Goal: Task Accomplishment & Management: Manage account settings

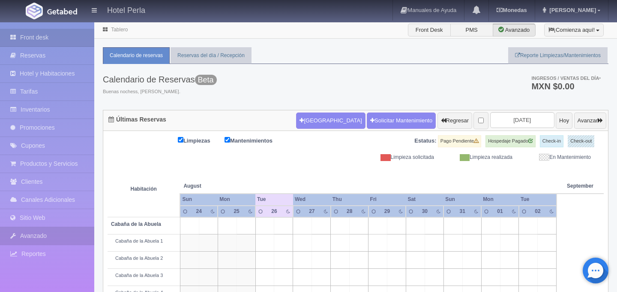
click at [37, 236] on link "Avanzado" at bounding box center [47, 236] width 94 height 18
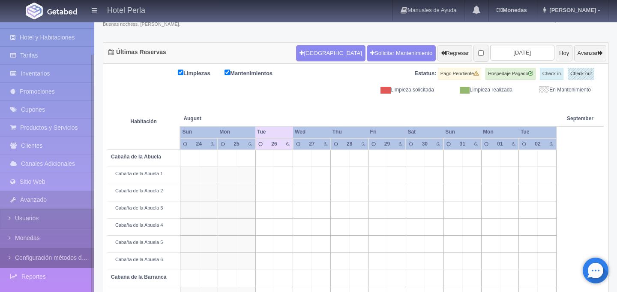
scroll to position [72, 0]
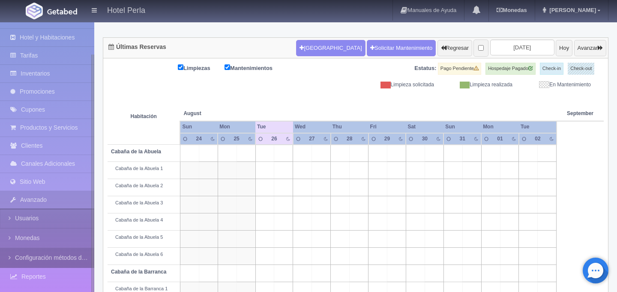
click at [19, 257] on link "Configuración métodos de pago" at bounding box center [47, 257] width 94 height 19
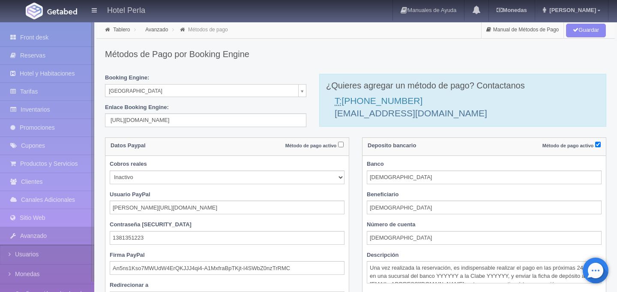
select select
click at [50, 77] on link "Hotel y Habitaciones" at bounding box center [47, 74] width 94 height 18
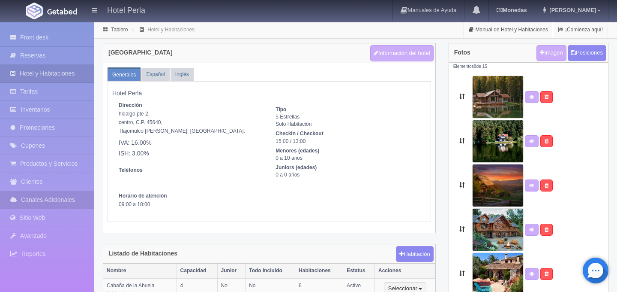
click at [30, 199] on link "Canales Adicionales" at bounding box center [47, 200] width 94 height 18
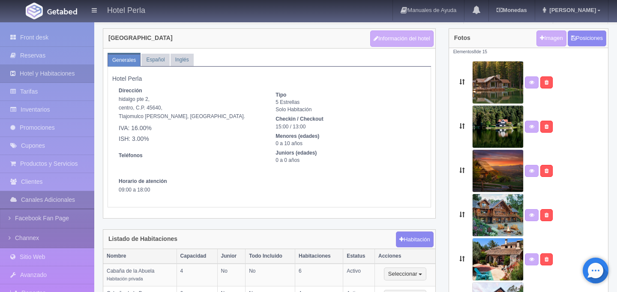
scroll to position [20, 0]
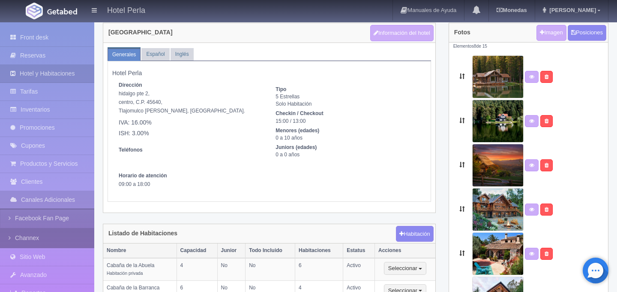
click at [18, 237] on link "Channex" at bounding box center [47, 237] width 94 height 19
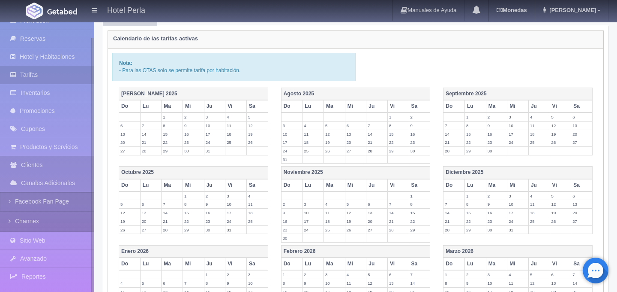
scroll to position [121, 0]
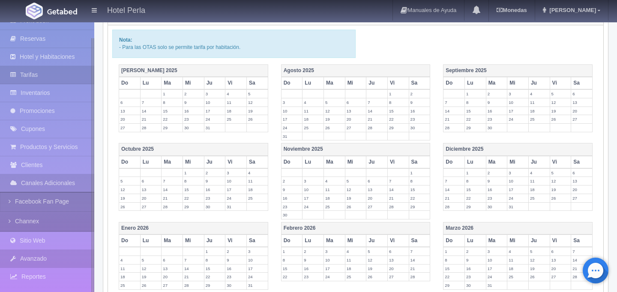
click at [27, 253] on link "Avanzado" at bounding box center [47, 259] width 94 height 18
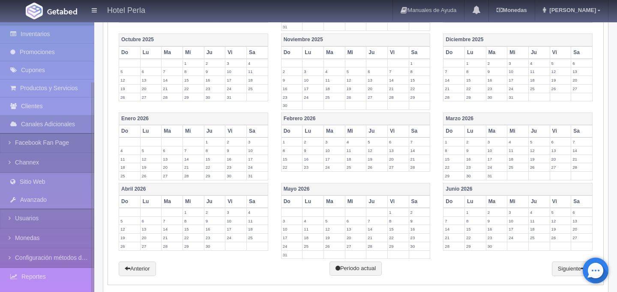
scroll to position [238, 0]
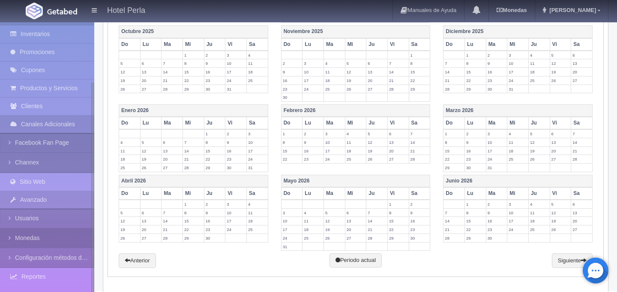
click at [9, 238] on icon at bounding box center [12, 237] width 6 height 9
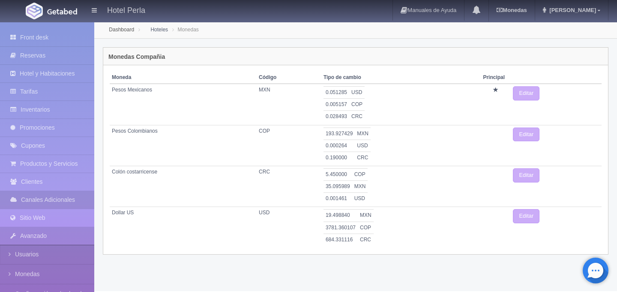
click at [32, 198] on link "Canales Adicionales" at bounding box center [47, 200] width 94 height 18
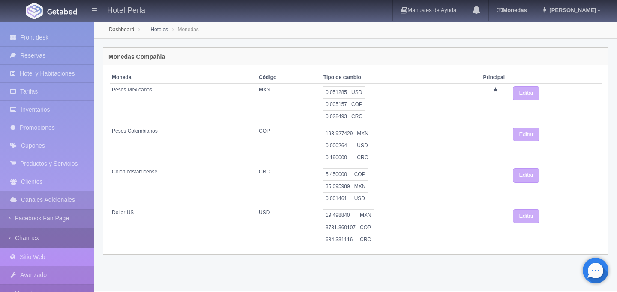
click at [10, 237] on icon at bounding box center [12, 237] width 6 height 9
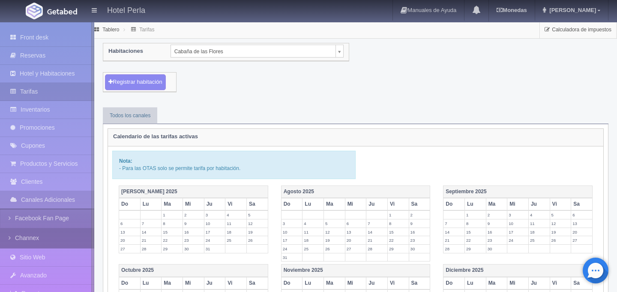
click at [9, 236] on icon at bounding box center [12, 237] width 6 height 9
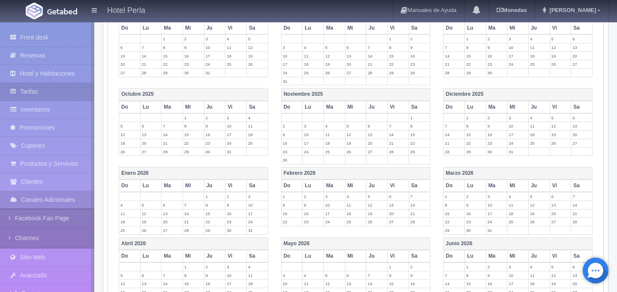
scroll to position [238, 0]
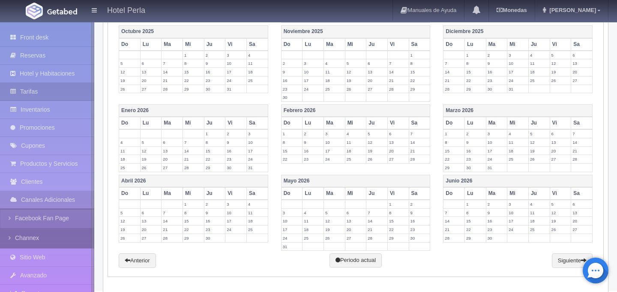
click at [15, 237] on link "Channex" at bounding box center [47, 237] width 94 height 19
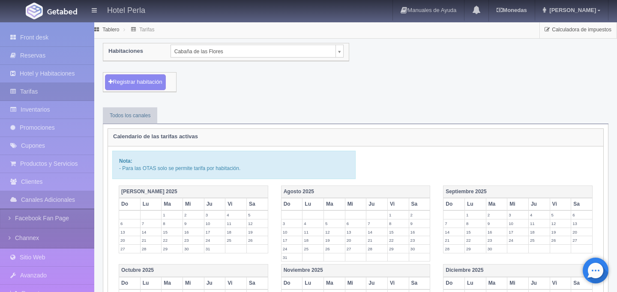
click at [138, 31] on icon at bounding box center [133, 29] width 9 height 5
click at [137, 28] on icon at bounding box center [133, 29] width 9 height 5
click at [109, 30] on link "Tablero" at bounding box center [110, 30] width 17 height 6
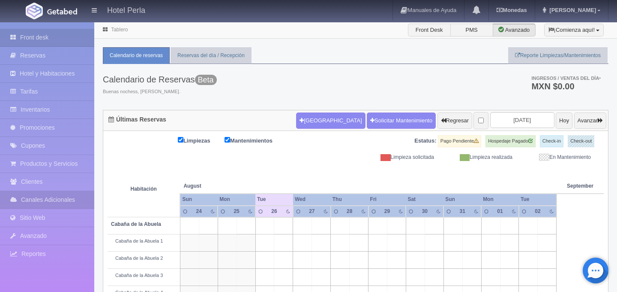
click at [30, 200] on link "Canales Adicionales" at bounding box center [47, 200] width 94 height 18
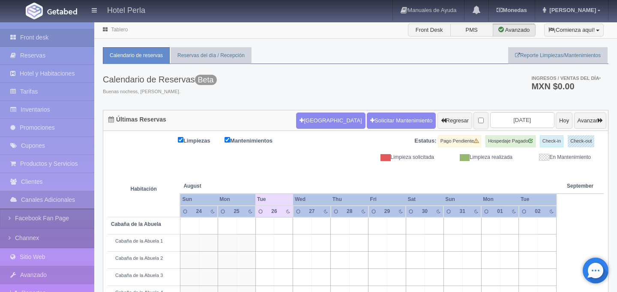
click at [21, 274] on link "Avanzado" at bounding box center [47, 275] width 94 height 18
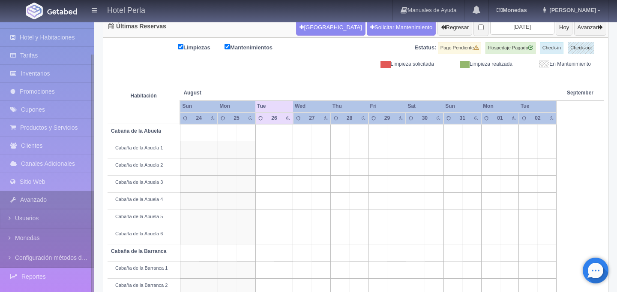
scroll to position [96, 0]
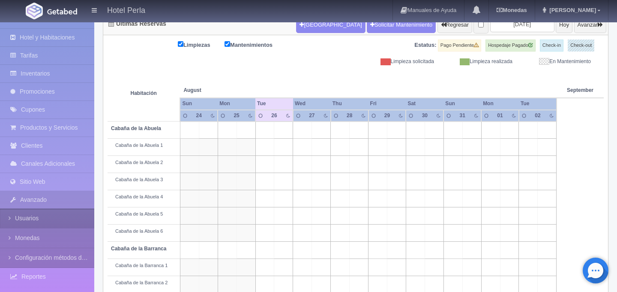
click at [10, 218] on icon at bounding box center [12, 218] width 6 height 9
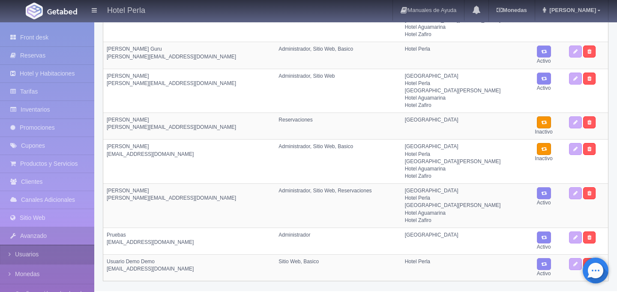
scroll to position [36, 0]
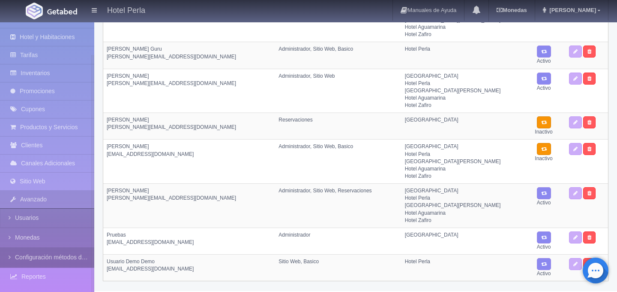
click at [12, 254] on icon at bounding box center [12, 257] width 6 height 9
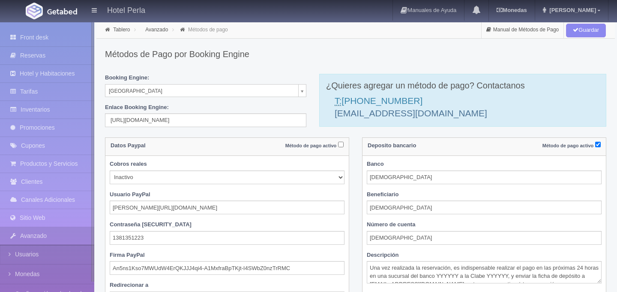
select select
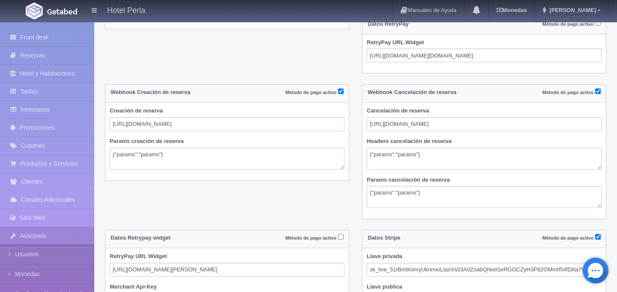
scroll to position [620, 0]
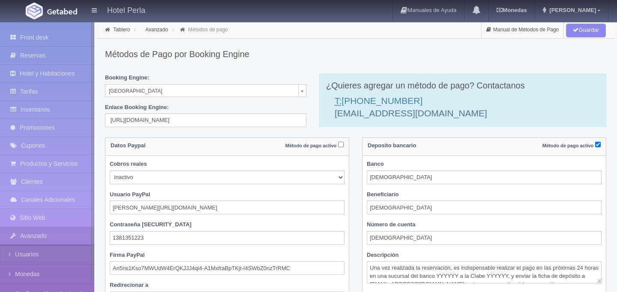
select select
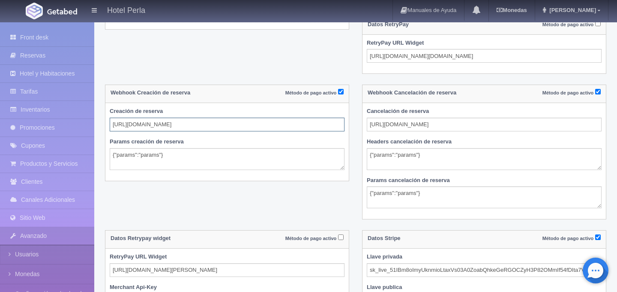
click at [161, 126] on input "[URL][DOMAIN_NAME]" at bounding box center [227, 124] width 235 height 14
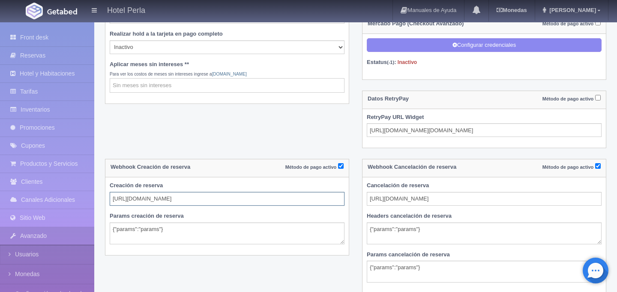
scroll to position [548, 0]
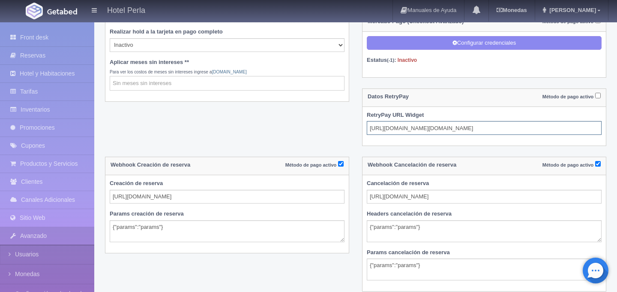
click at [431, 126] on input "[URL][DOMAIN_NAME][DOMAIN_NAME]" at bounding box center [484, 128] width 235 height 14
click at [431, 126] on input "https://s3.amazonaws.com/live.retrypay.com/main/retrypay.js?key=eROenJBTQh8HEHD…" at bounding box center [484, 128] width 235 height 14
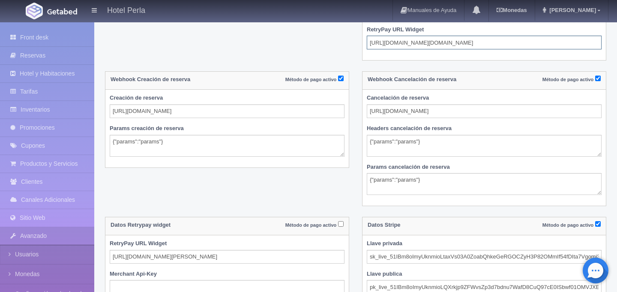
scroll to position [723, 0]
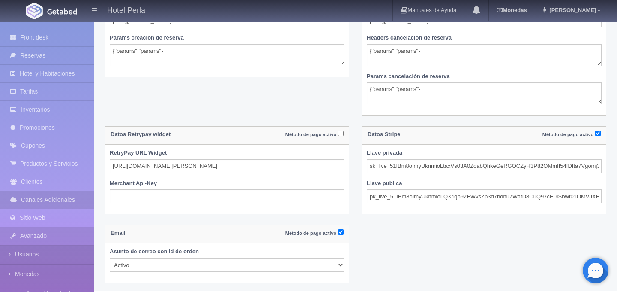
click at [21, 197] on icon at bounding box center [15, 199] width 11 height 9
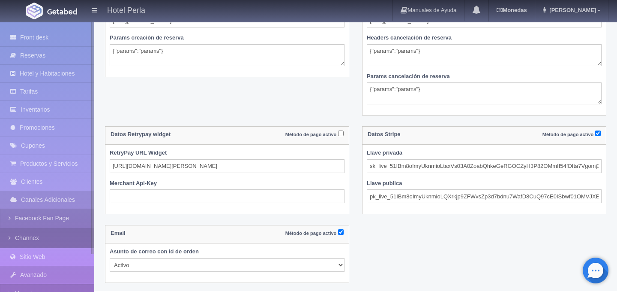
click at [24, 234] on link "Channex" at bounding box center [47, 237] width 94 height 19
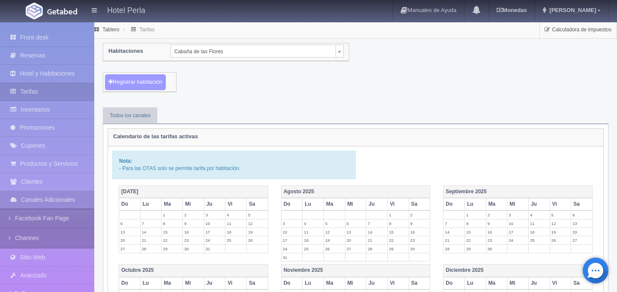
click at [135, 81] on button "Registrar habitación" at bounding box center [135, 82] width 61 height 16
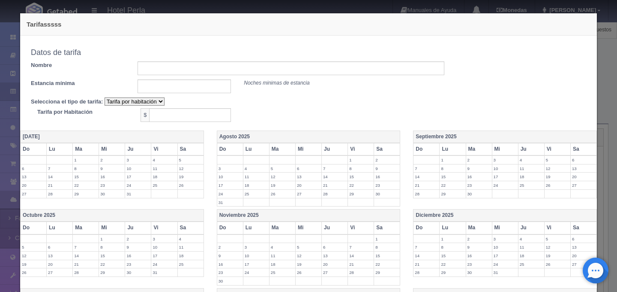
click at [611, 55] on div "Tarifasssss Copiar tarifa a la habitación Cabaña de las [PERSON_NAME] de las [P…" at bounding box center [308, 146] width 617 height 292
